Goal: Task Accomplishment & Management: Manage account settings

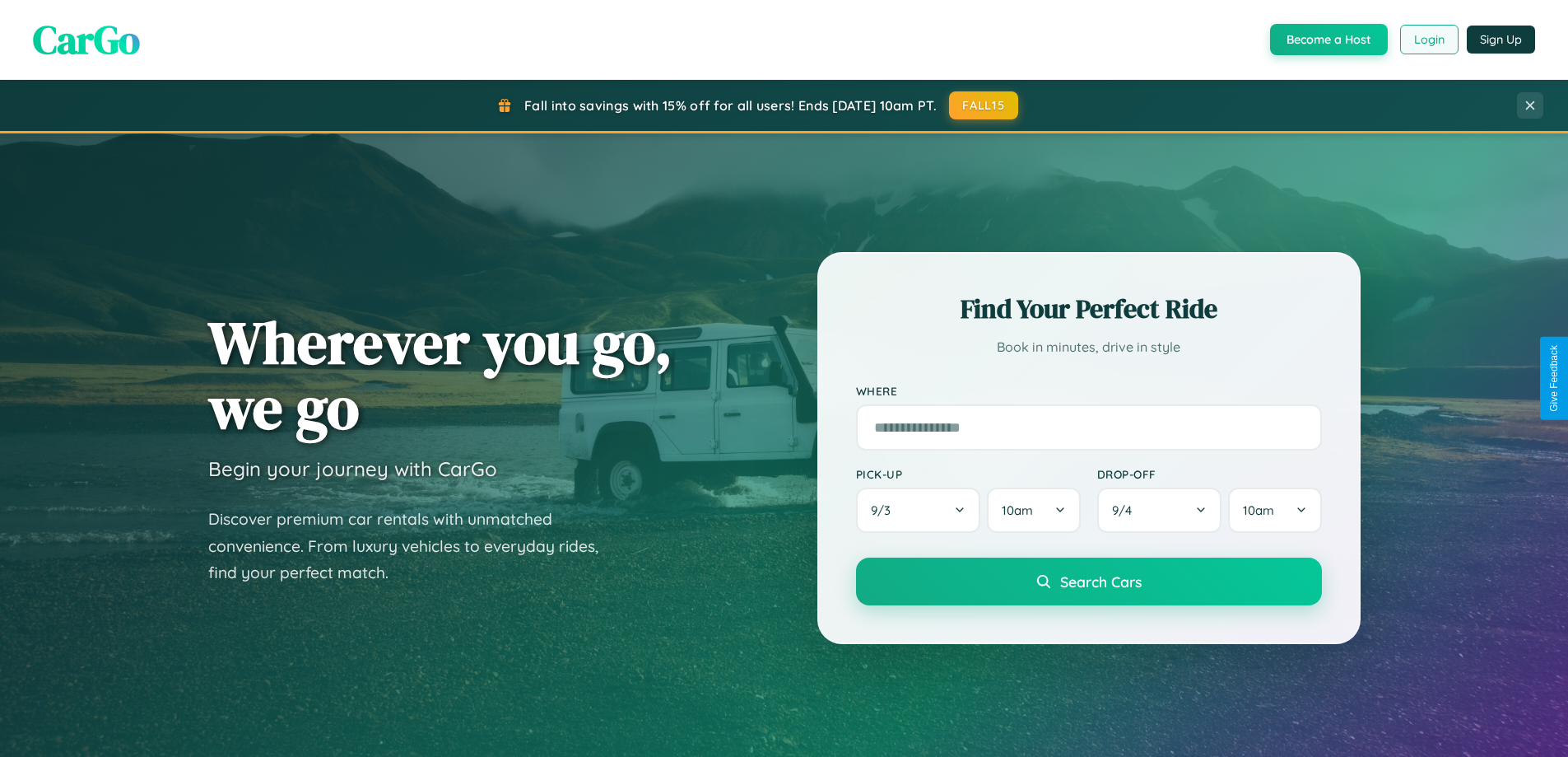
click at [1428, 39] on button "Login" at bounding box center [1430, 39] width 59 height 29
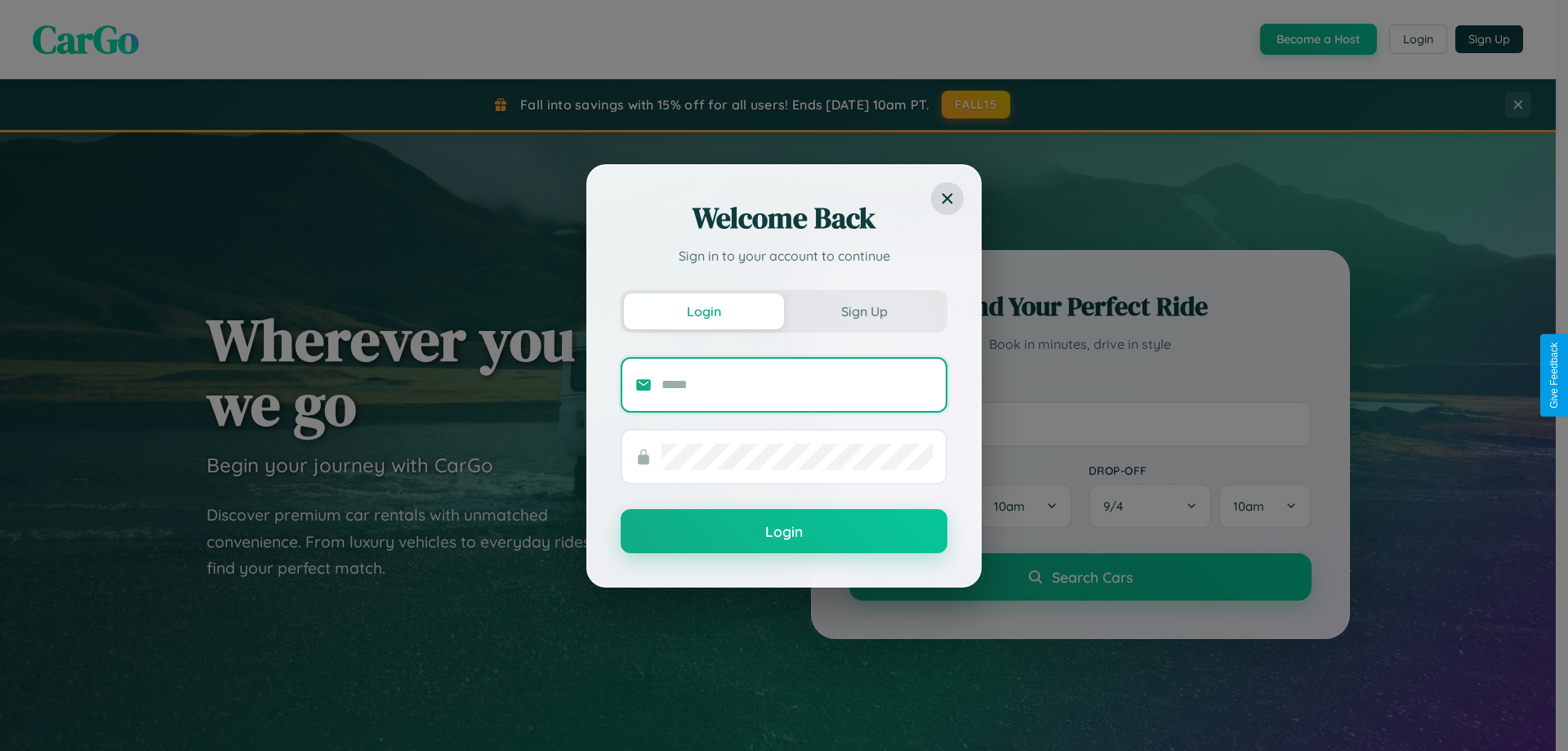
click at [797, 384] on input "text" at bounding box center [796, 385] width 271 height 26
type input "**********"
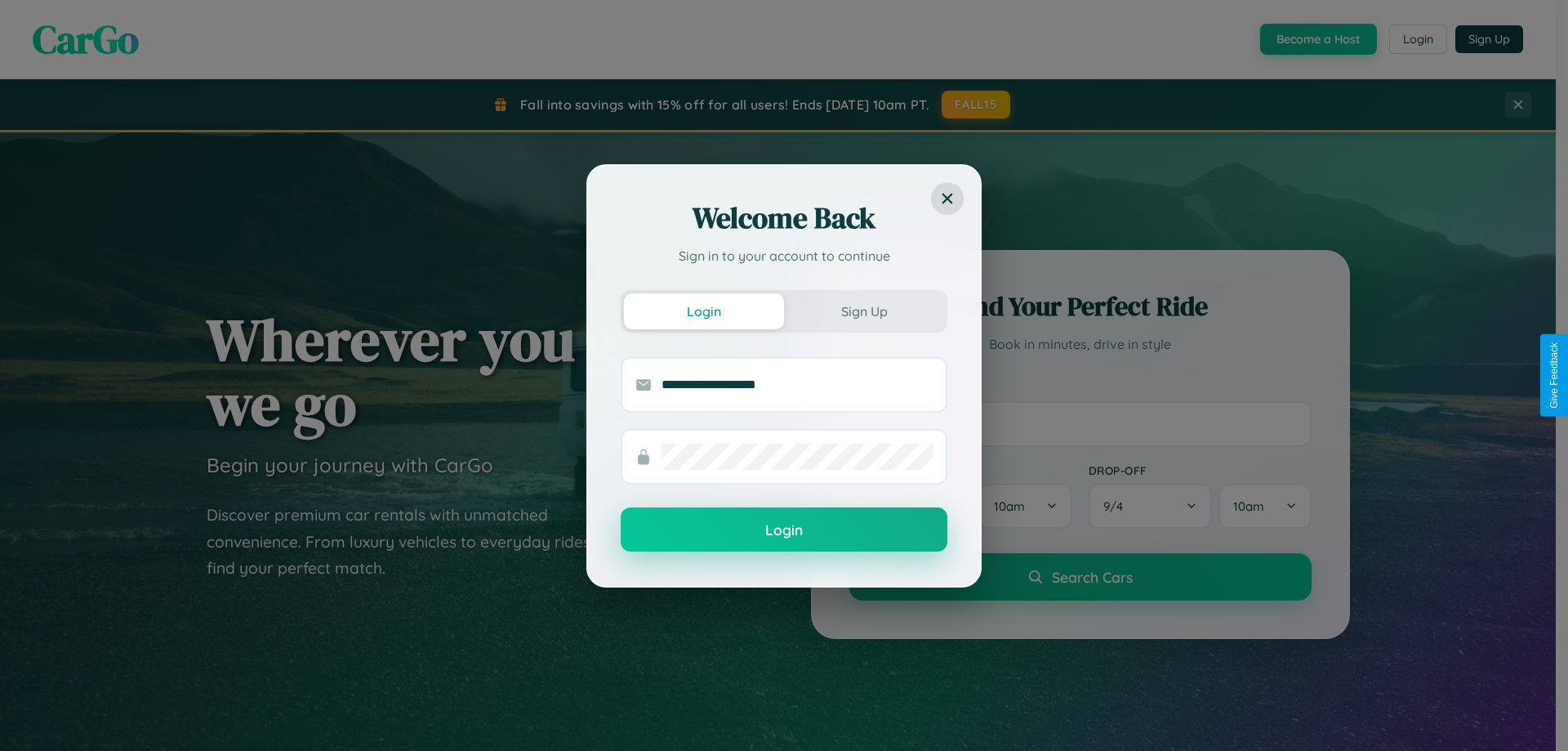
click at [784, 530] on button "Login" at bounding box center [784, 529] width 326 height 44
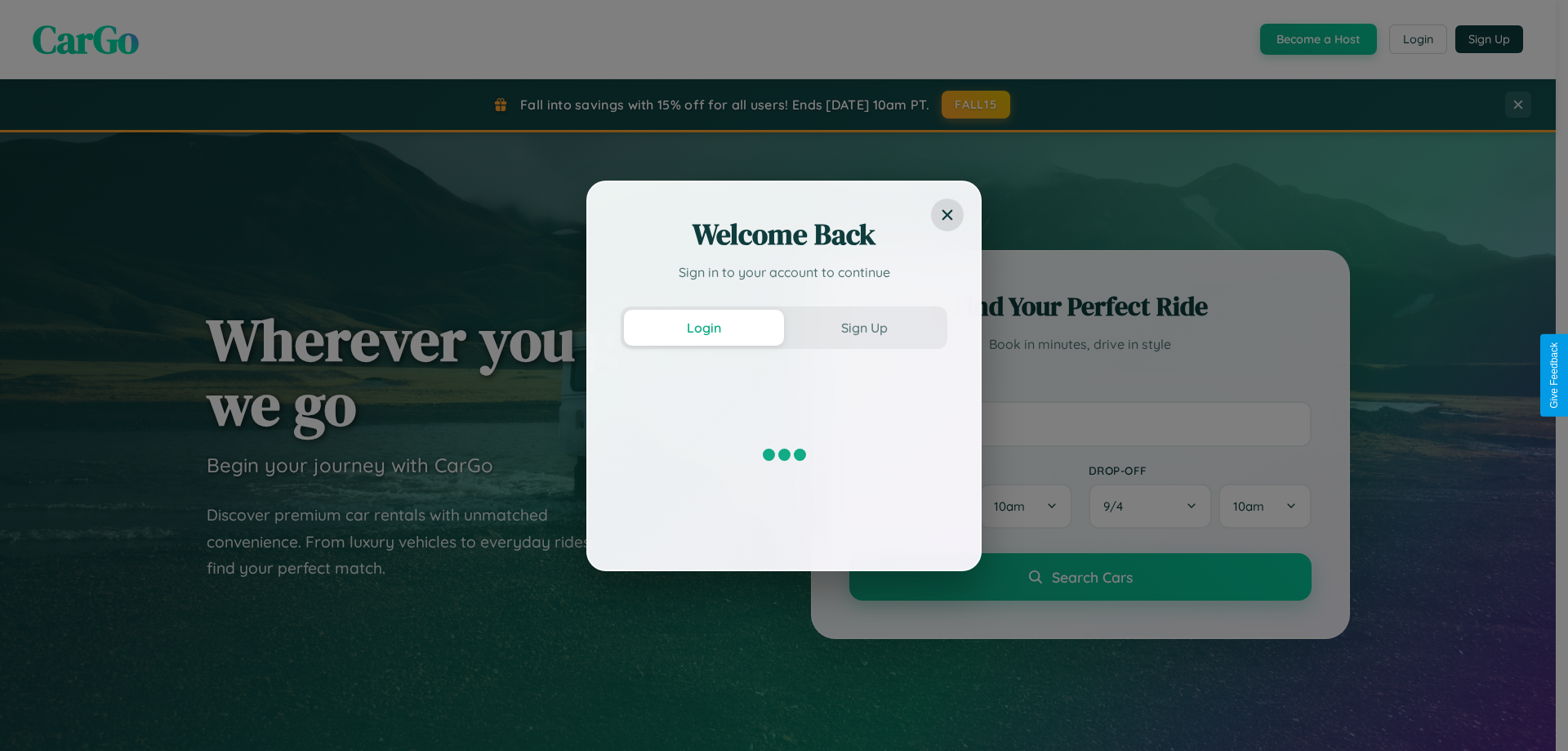
scroll to position [704, 0]
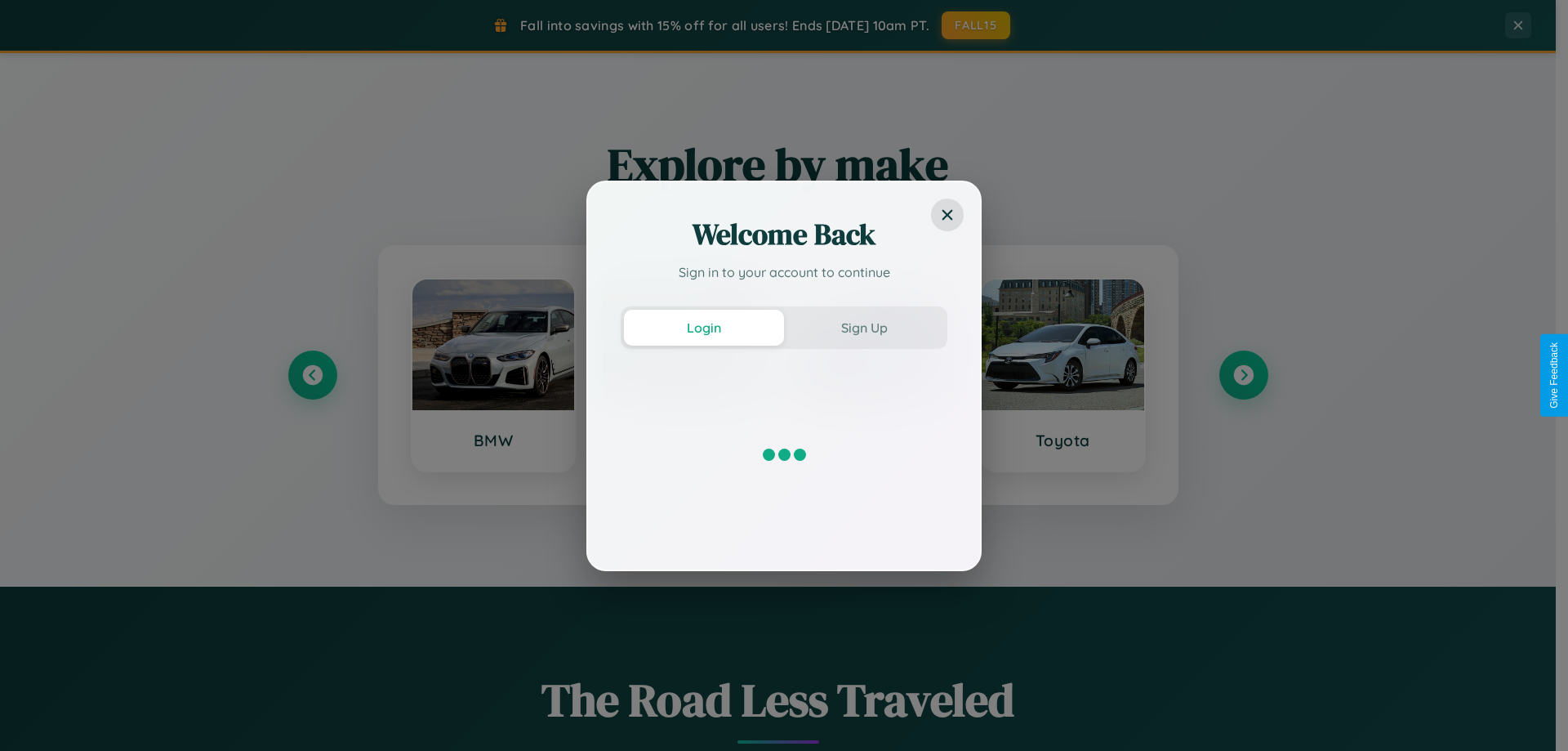
click at [1243, 375] on div "Welcome Back Sign in to your account to continue Login Sign Up" at bounding box center [784, 375] width 1568 height 751
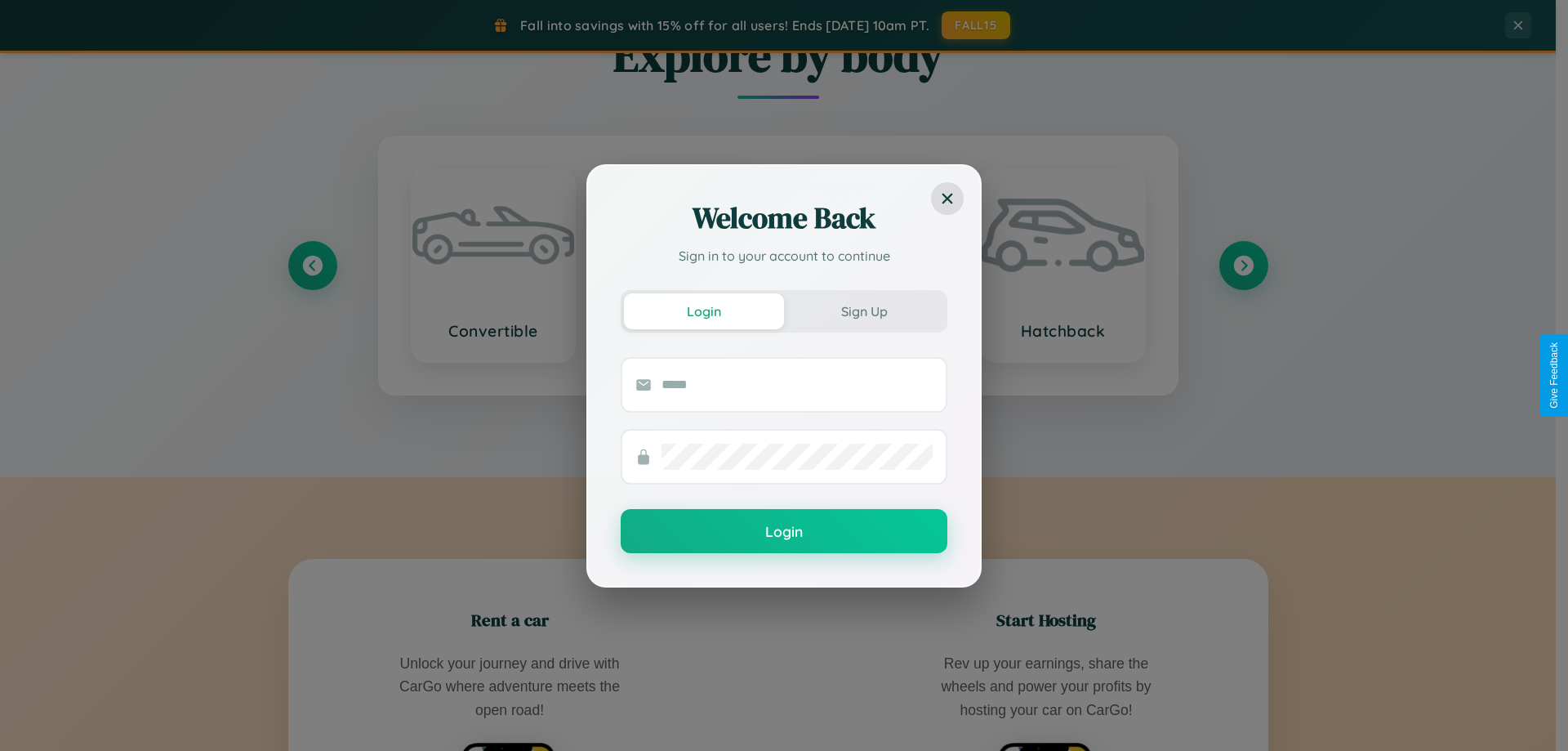
scroll to position [3145, 0]
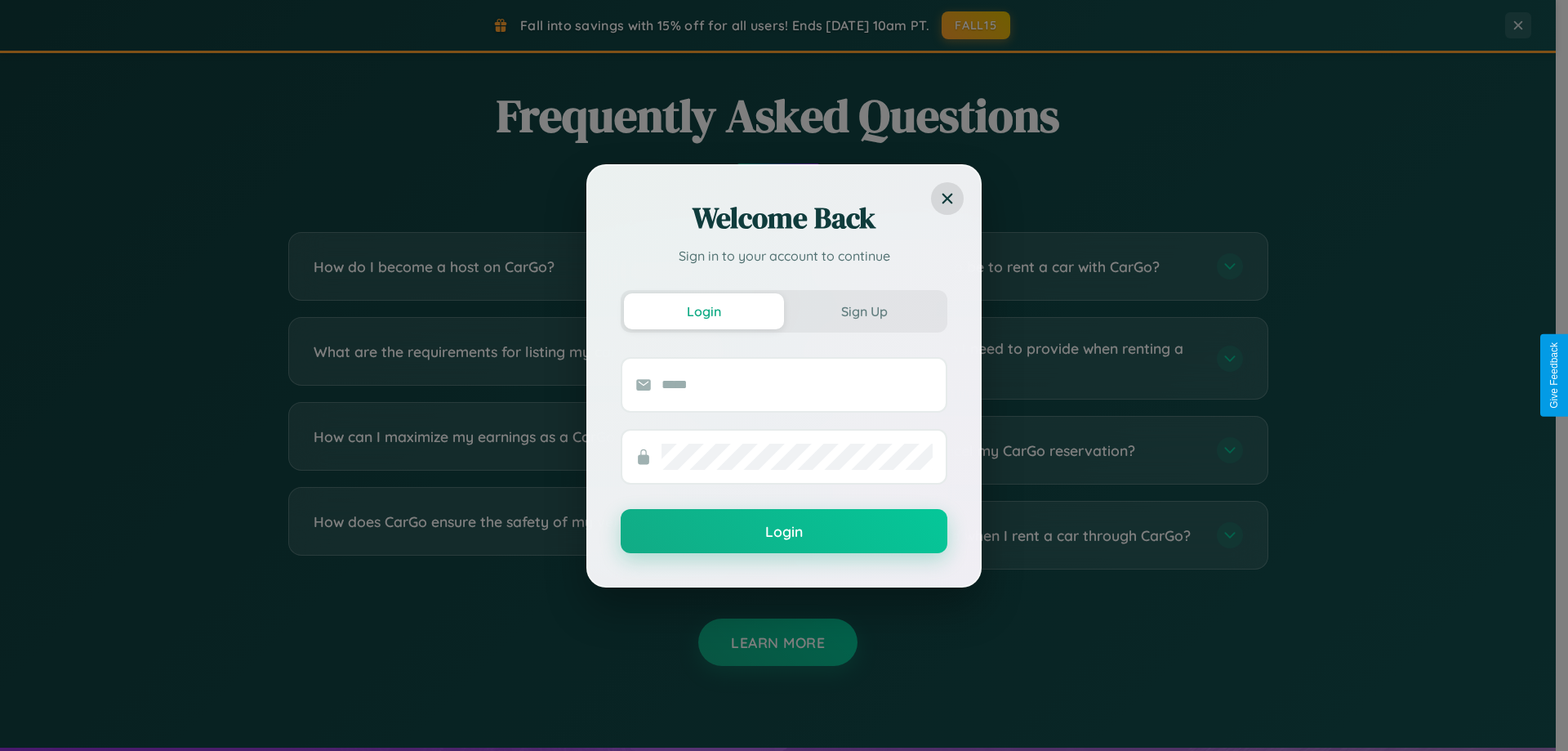
click at [524, 535] on div "Welcome Back Sign in to your account to continue Login Sign Up Login" at bounding box center [784, 375] width 1568 height 751
click at [524, 266] on div "Welcome Back Sign in to your account to continue Login Sign Up Login" at bounding box center [784, 375] width 1568 height 751
click at [1030, 450] on div "Welcome Back Sign in to your account to continue Login Sign Up Login" at bounding box center [784, 375] width 1568 height 751
click at [524, 358] on div "Welcome Back Sign in to your account to continue Login Sign Up Login" at bounding box center [784, 375] width 1568 height 751
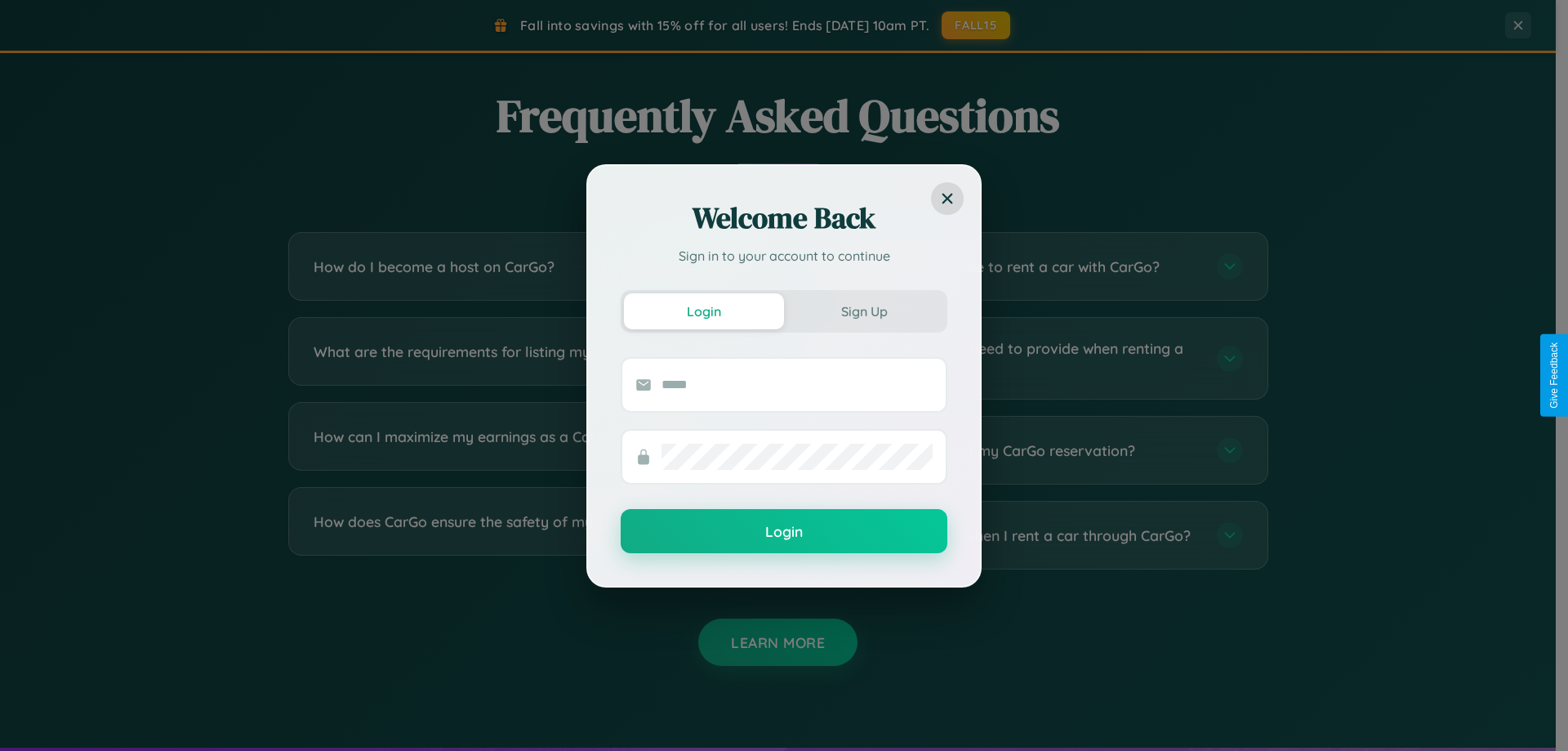
click at [1030, 535] on div "Welcome Back Sign in to your account to continue Login Sign Up Login" at bounding box center [784, 375] width 1568 height 751
click at [524, 450] on div "Welcome Back Sign in to your account to continue Login Sign Up Login" at bounding box center [784, 375] width 1568 height 751
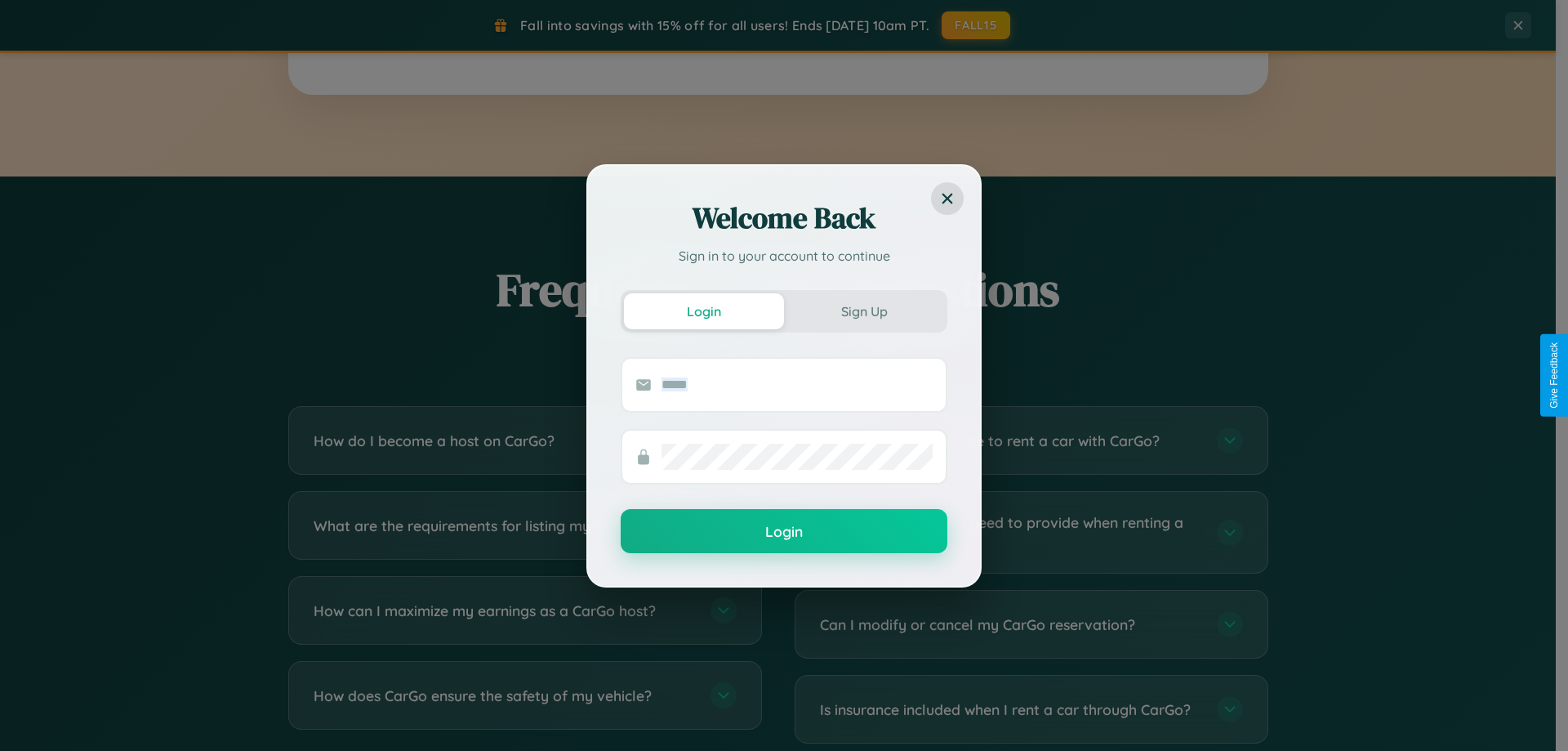
scroll to position [49, 0]
